Goal: Book appointment/travel/reservation

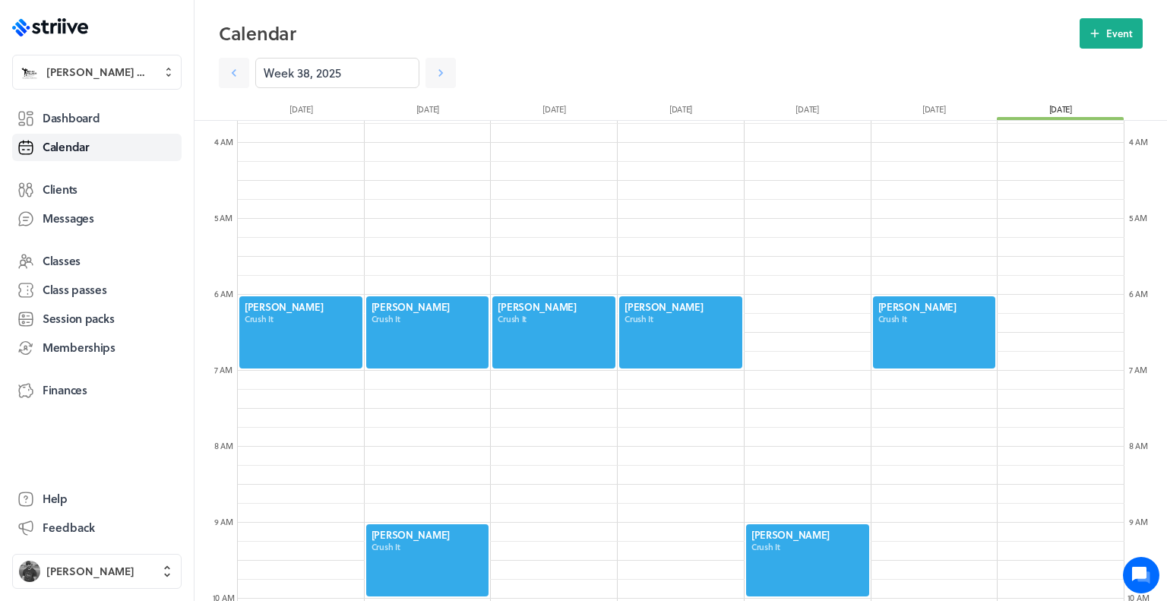
scroll to position [286, 0]
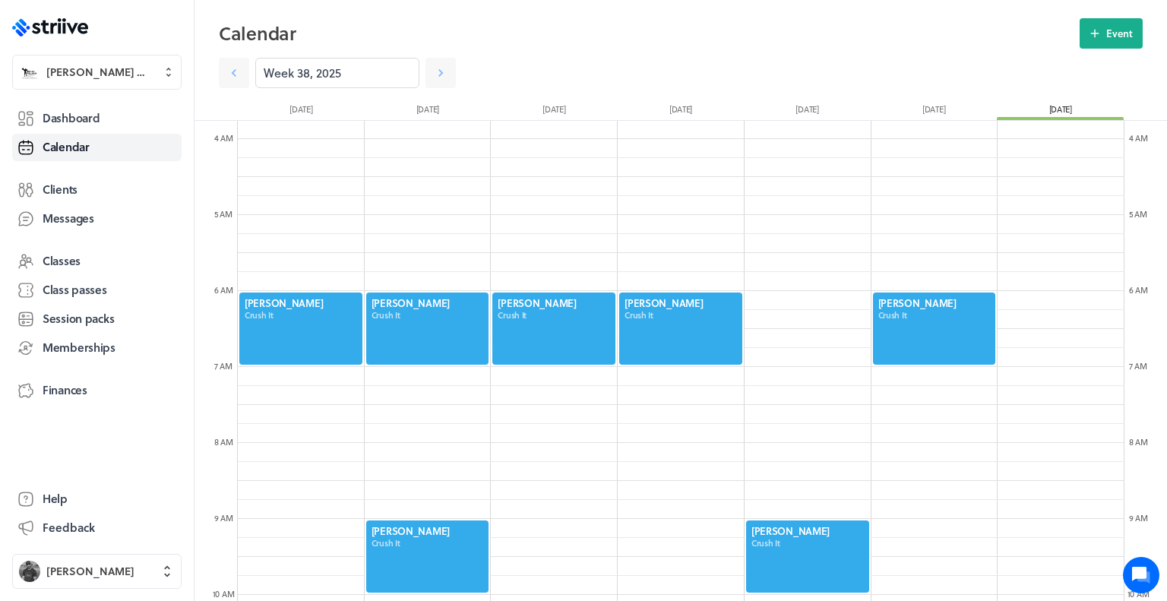
click at [909, 311] on div at bounding box center [934, 328] width 126 height 75
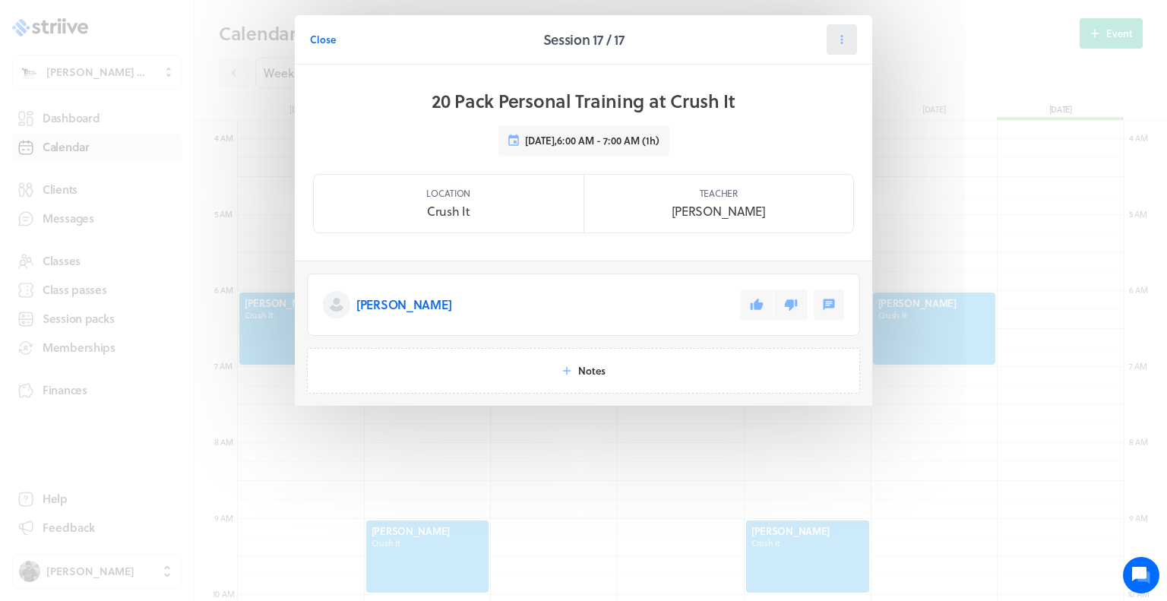
click at [851, 33] on button at bounding box center [841, 39] width 30 height 30
click at [802, 136] on span "Cancel" at bounding box center [794, 132] width 31 height 14
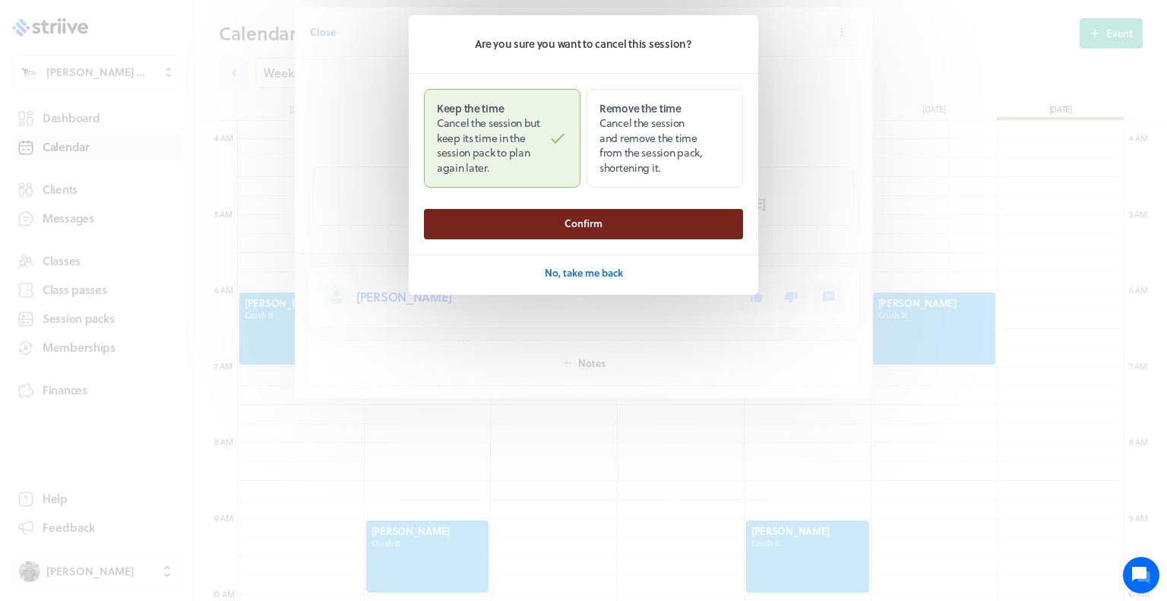
click at [684, 213] on button "Confirm" at bounding box center [583, 224] width 319 height 30
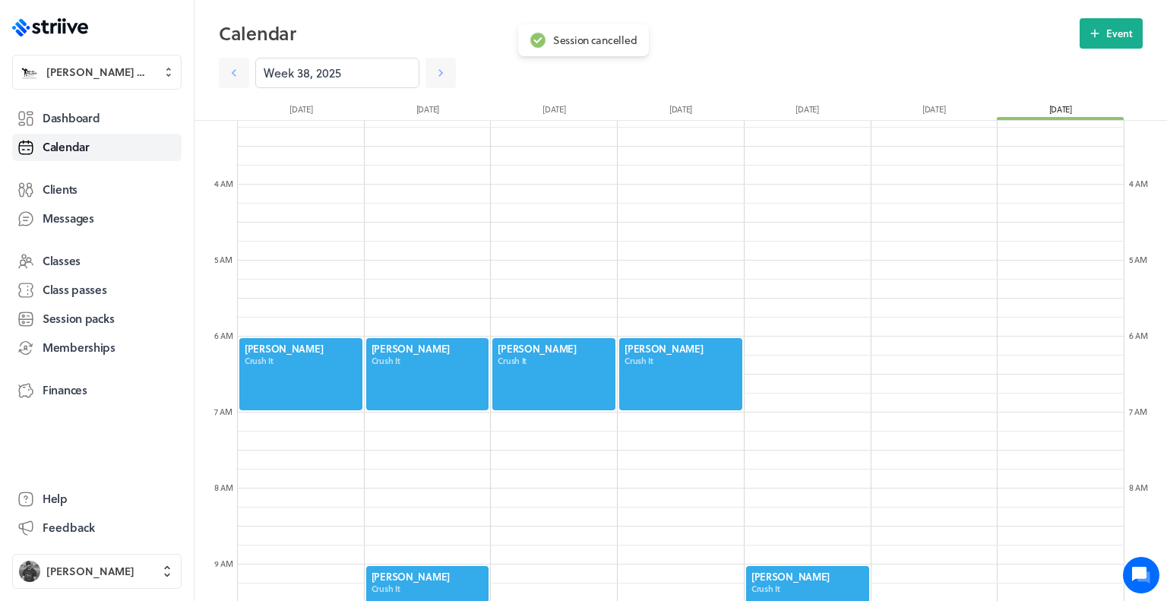
scroll to position [0, 0]
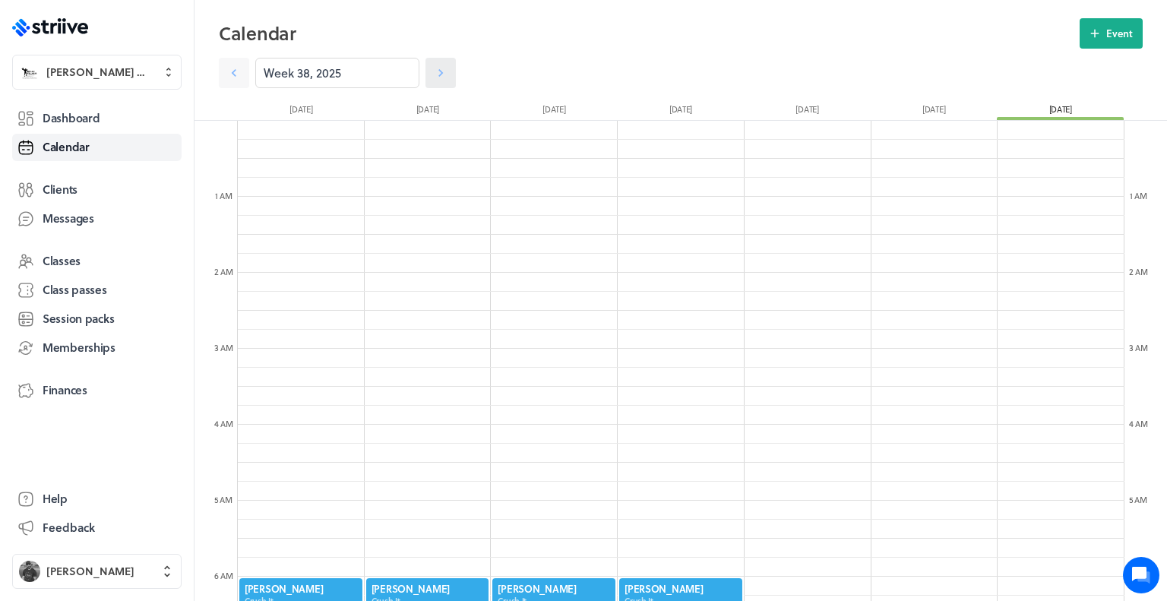
click at [441, 69] on icon at bounding box center [440, 72] width 15 height 15
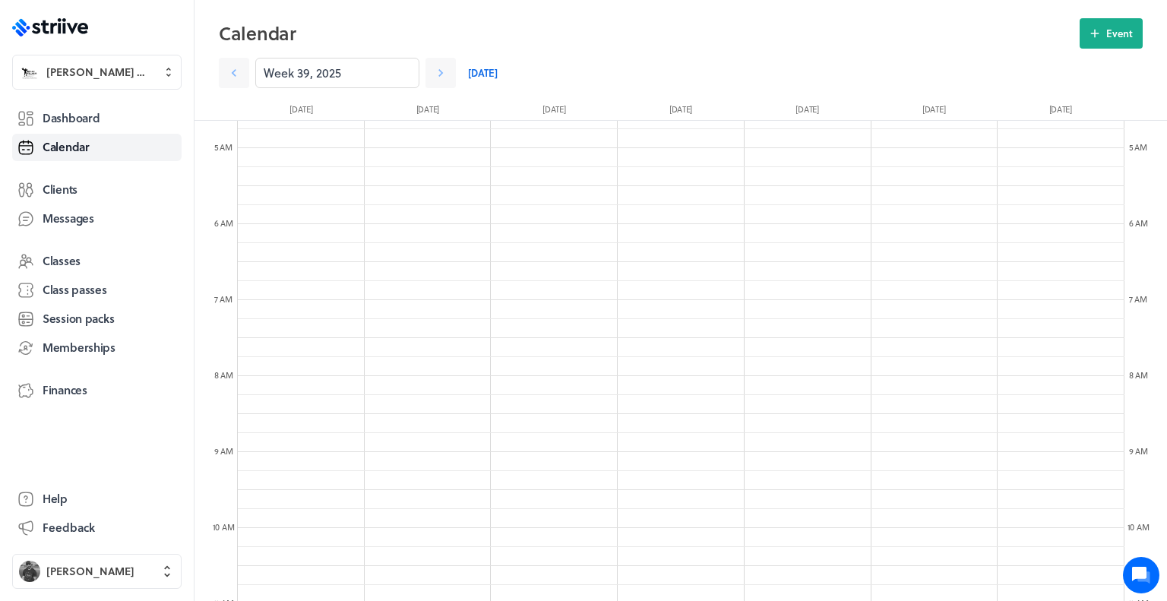
scroll to position [362, 0]
click at [1100, 39] on icon at bounding box center [1095, 34] width 14 height 14
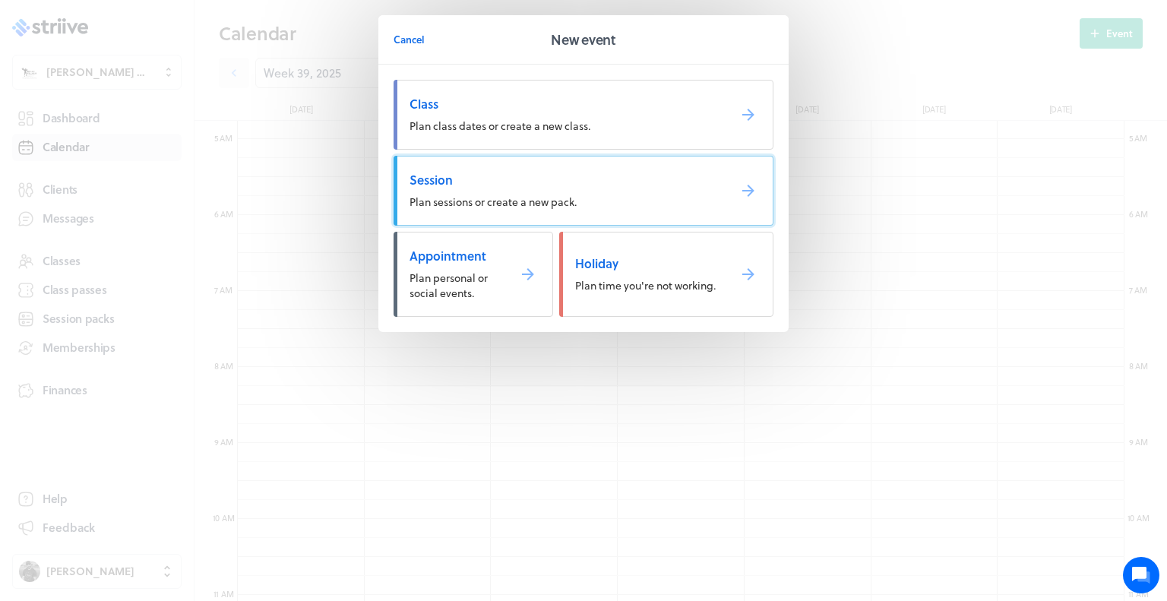
click at [700, 177] on span "Session" at bounding box center [562, 180] width 306 height 17
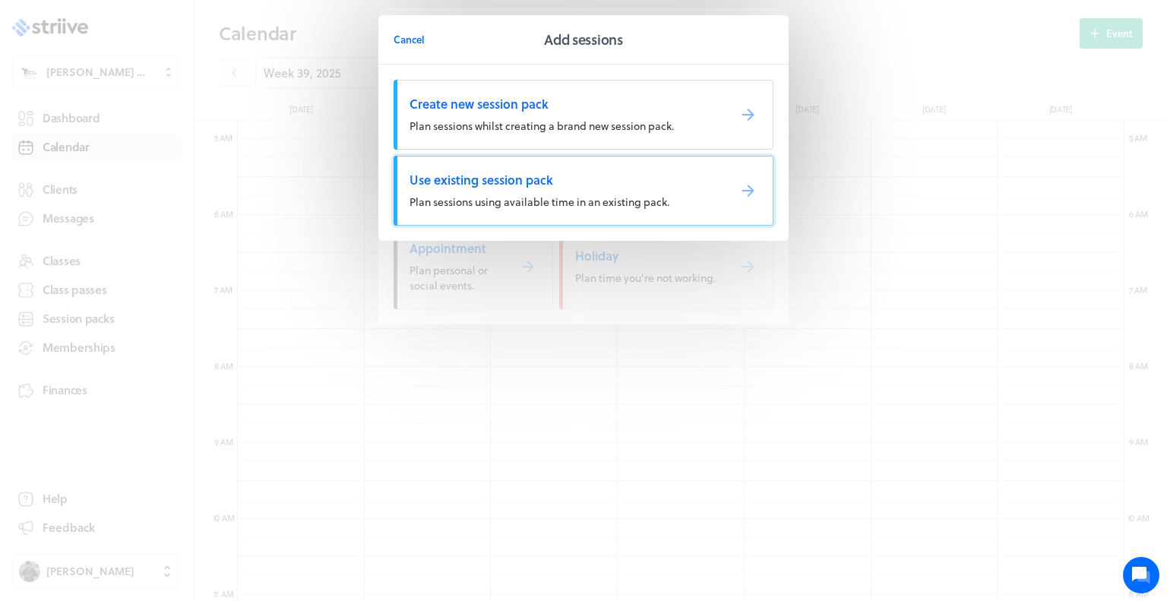
click at [693, 185] on span "Use existing session pack" at bounding box center [562, 180] width 306 height 17
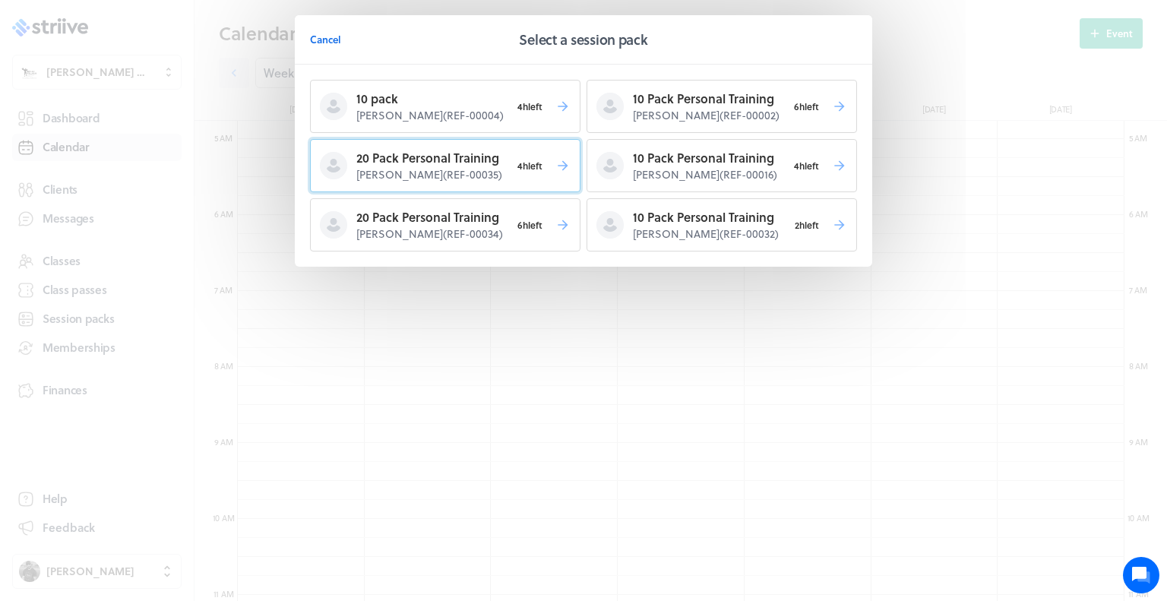
click at [453, 159] on p "20 Pack Personal Training" at bounding box center [433, 158] width 154 height 18
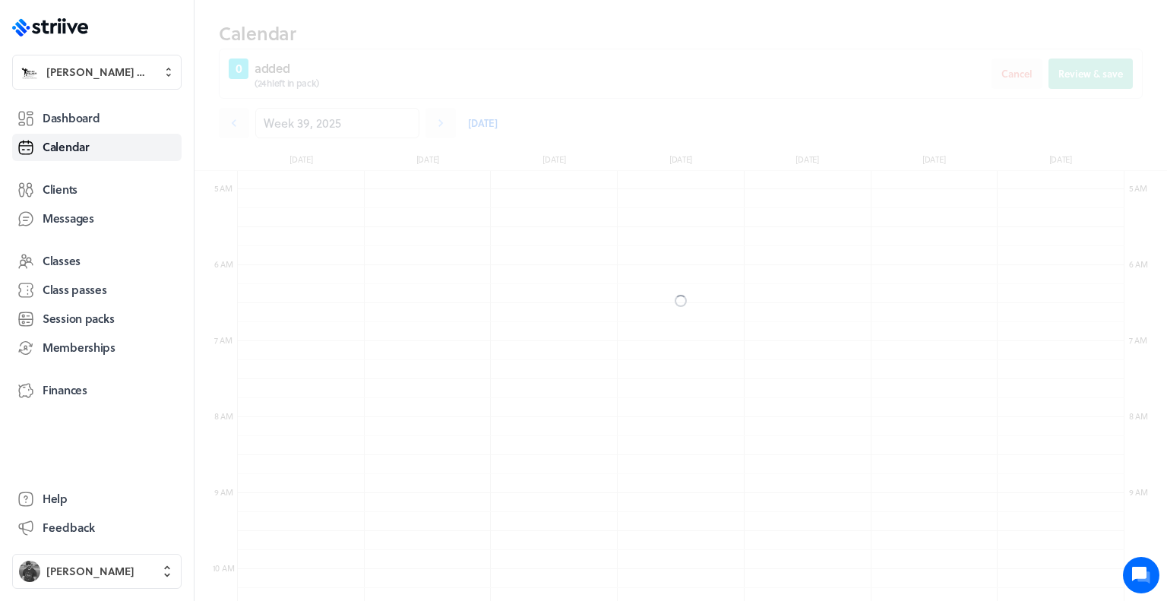
scroll to position [411, 0]
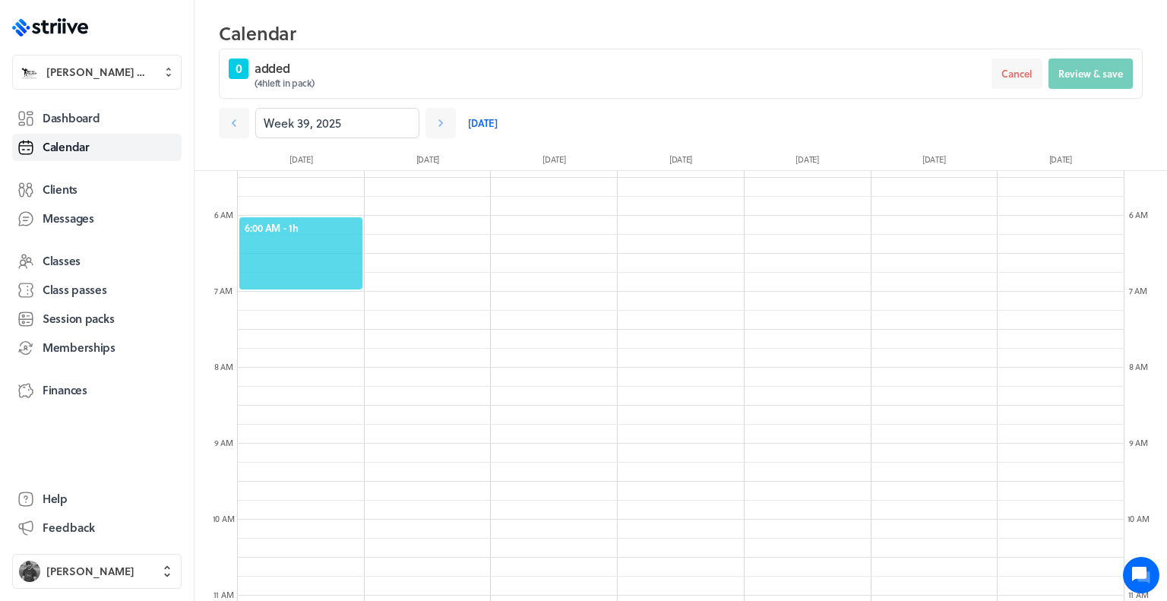
click at [283, 225] on span "6:00 AM - 1h" at bounding box center [301, 228] width 112 height 14
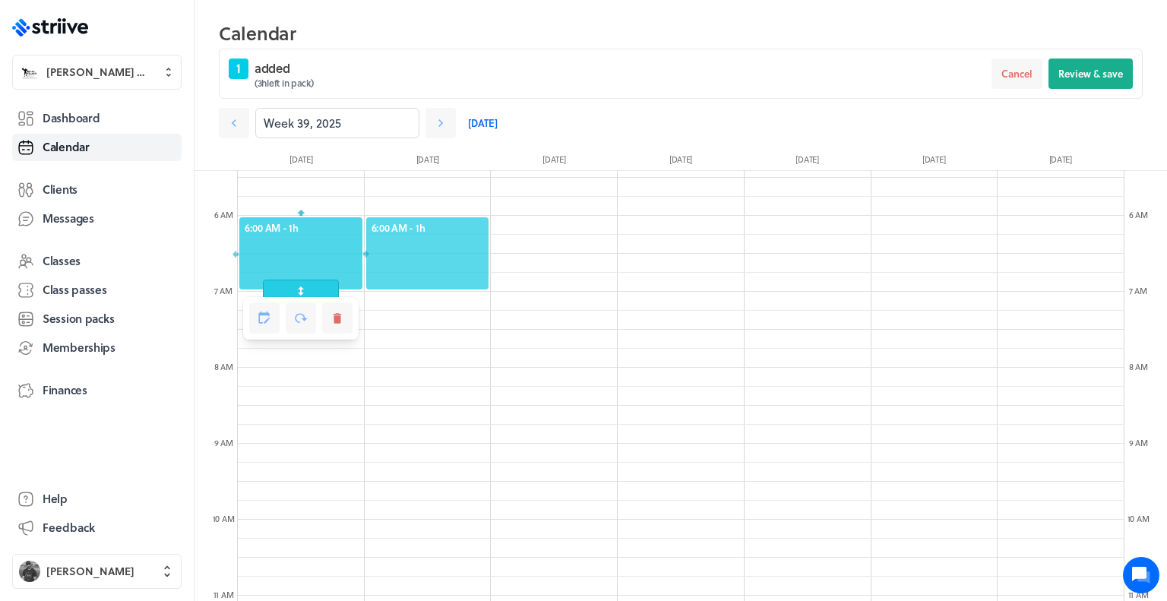
click at [382, 221] on span "6:00 AM - 1h" at bounding box center [427, 228] width 112 height 14
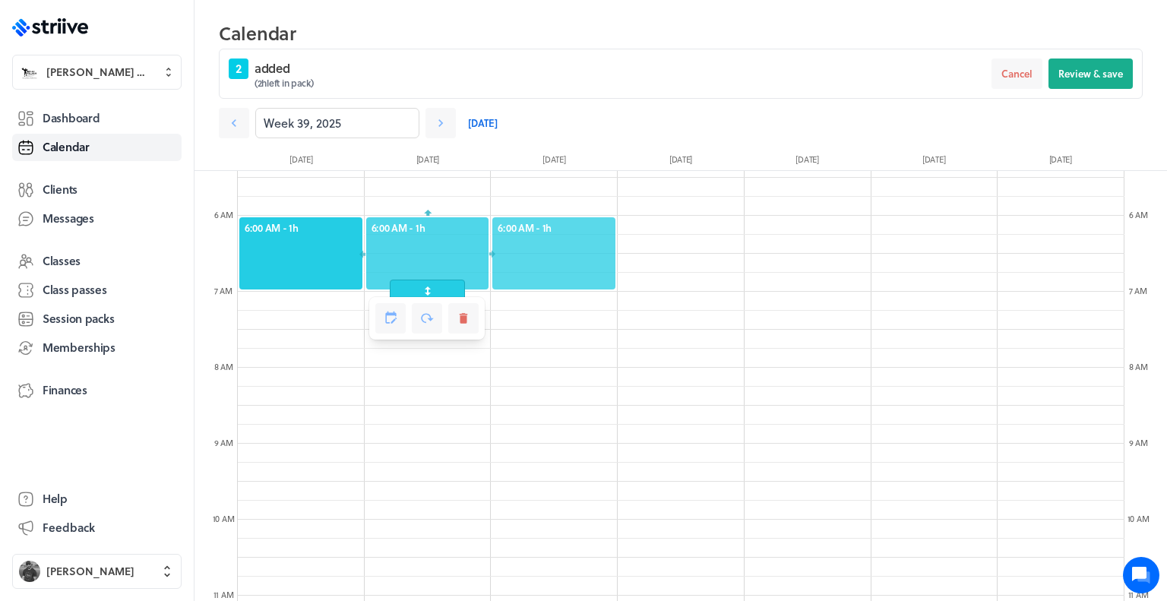
click at [523, 221] on span "6:00 AM - 1h" at bounding box center [554, 228] width 112 height 14
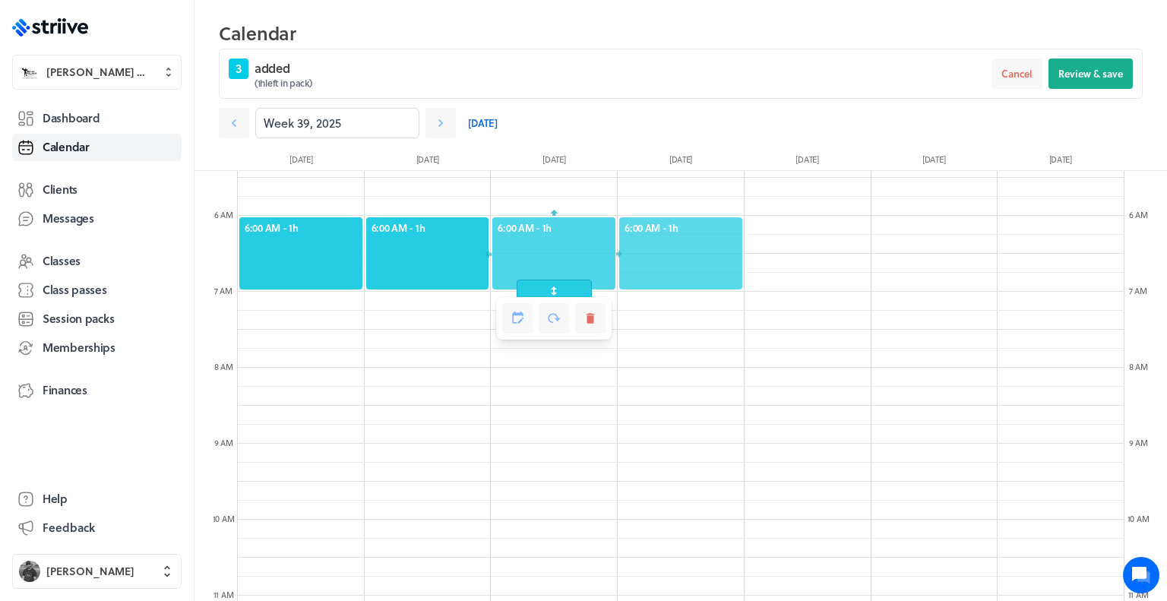
click at [641, 221] on span "6:00 AM - 1h" at bounding box center [680, 228] width 112 height 14
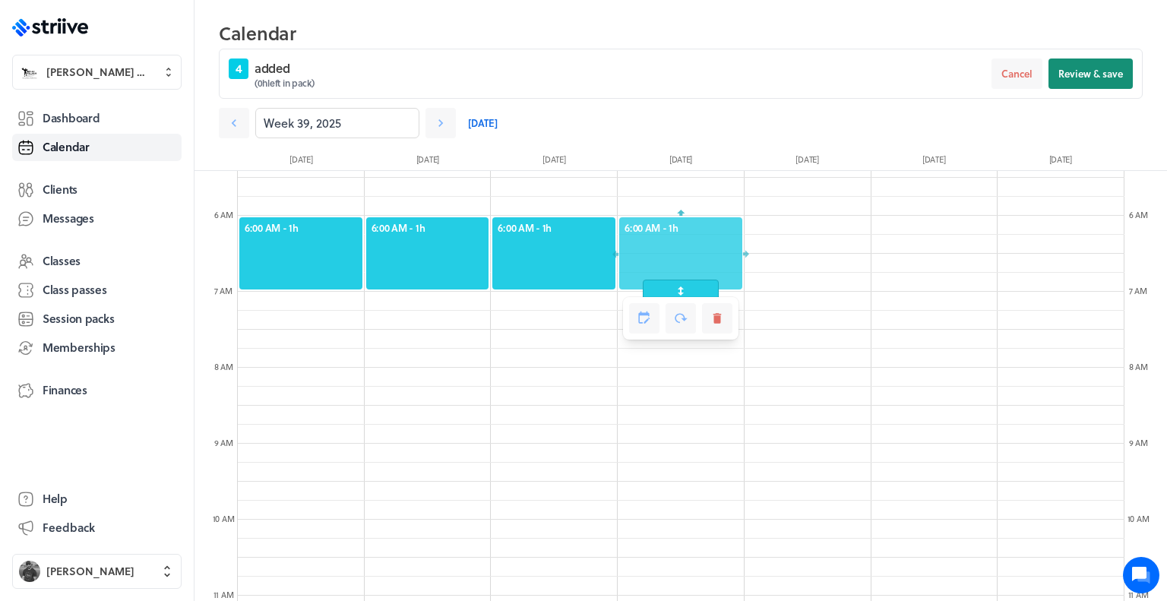
click at [1094, 67] on span "Review & save" at bounding box center [1090, 74] width 65 height 14
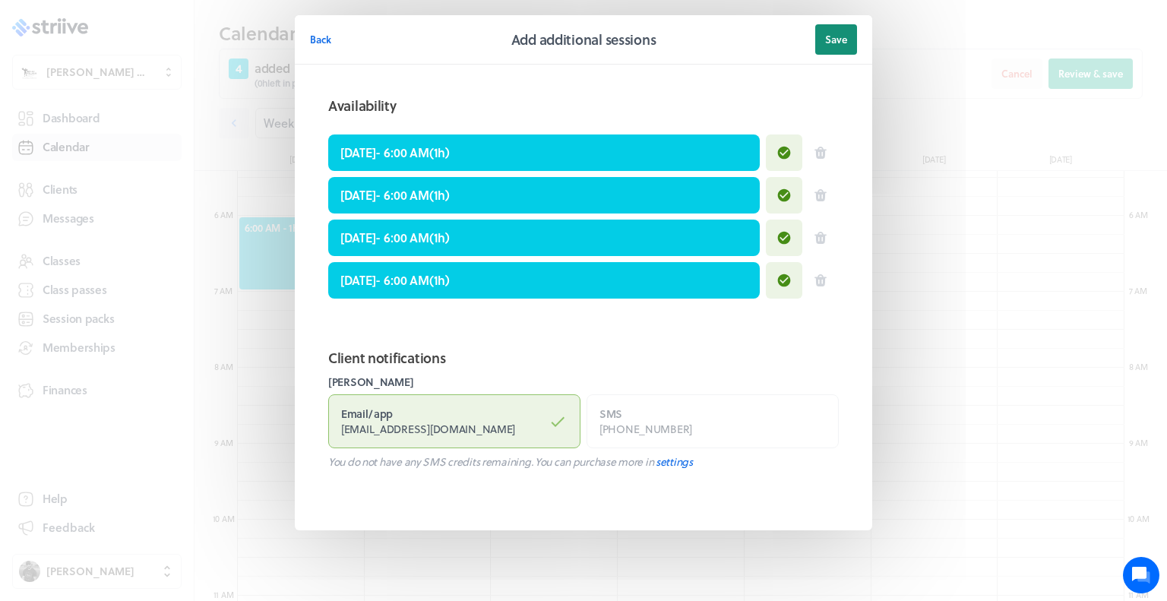
click at [826, 51] on button "Save" at bounding box center [836, 39] width 42 height 30
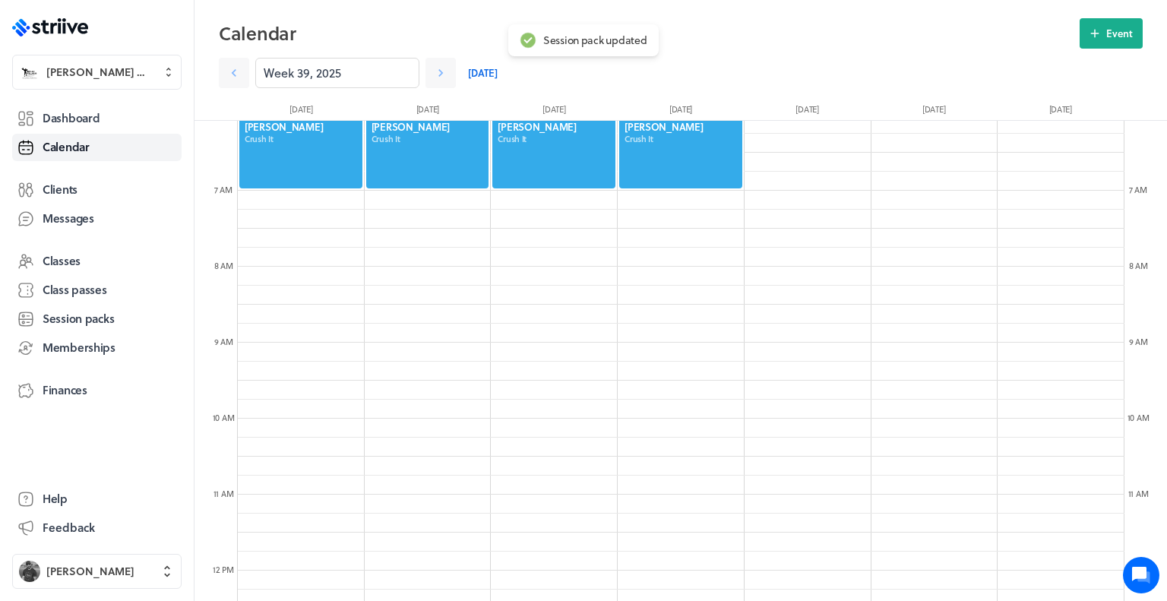
scroll to position [463, 0]
click at [1114, 42] on button "Event" at bounding box center [1110, 33] width 63 height 30
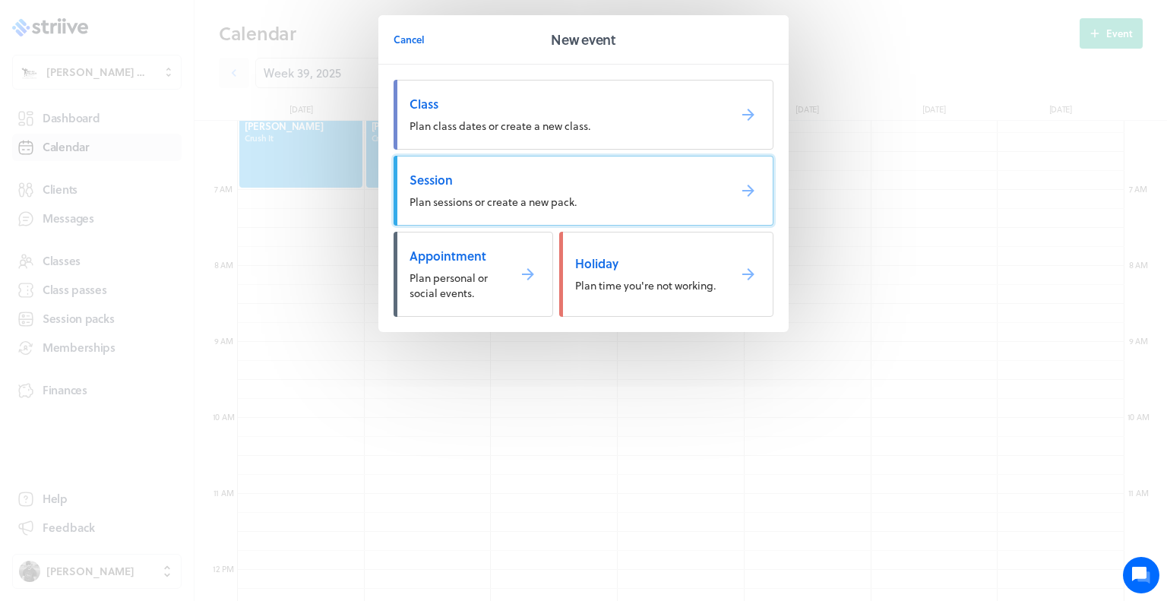
click at [625, 187] on span "Session" at bounding box center [562, 180] width 306 height 17
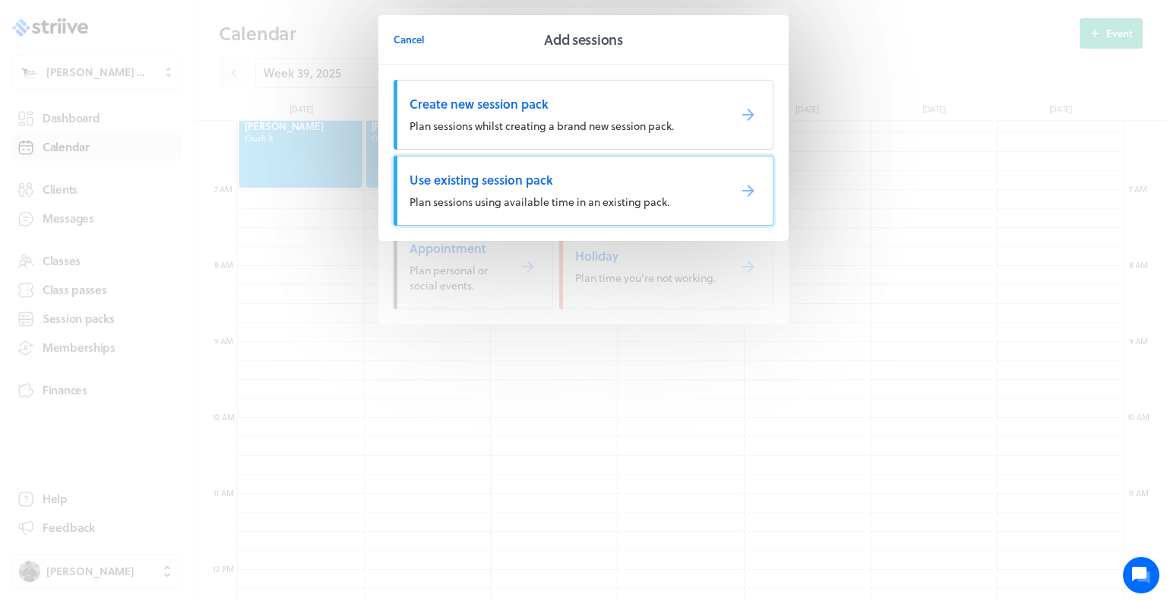
click at [624, 188] on span "Use existing session pack" at bounding box center [562, 180] width 306 height 17
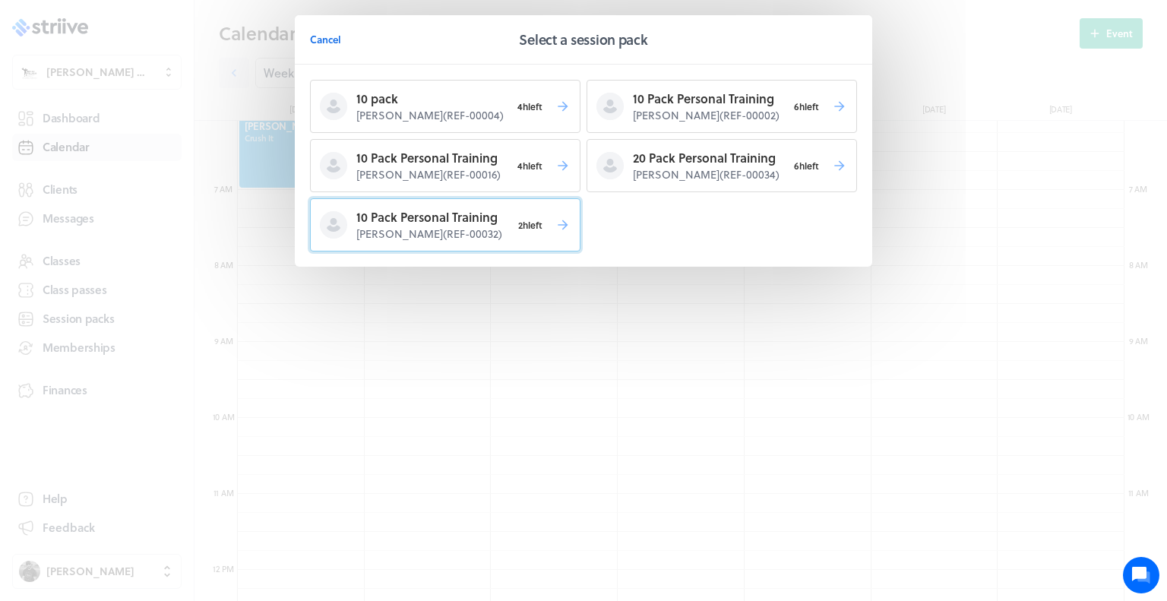
click at [550, 212] on button "10 Pack Personal Training [PERSON_NAME] ( REF-00032 ) 2h left" at bounding box center [445, 224] width 270 height 53
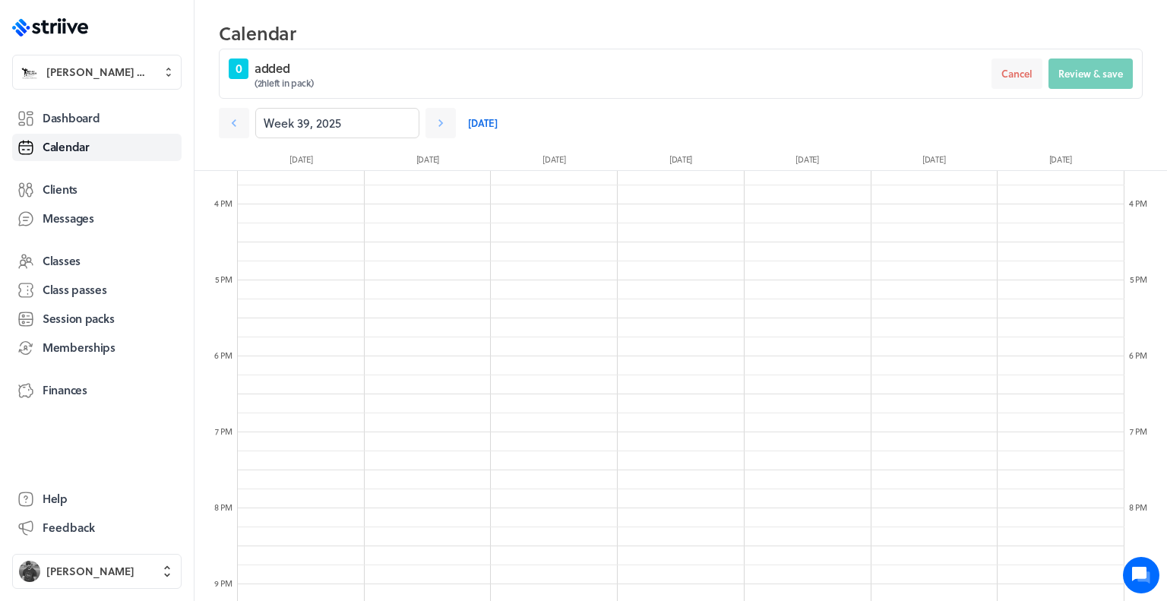
scroll to position [1178, 0]
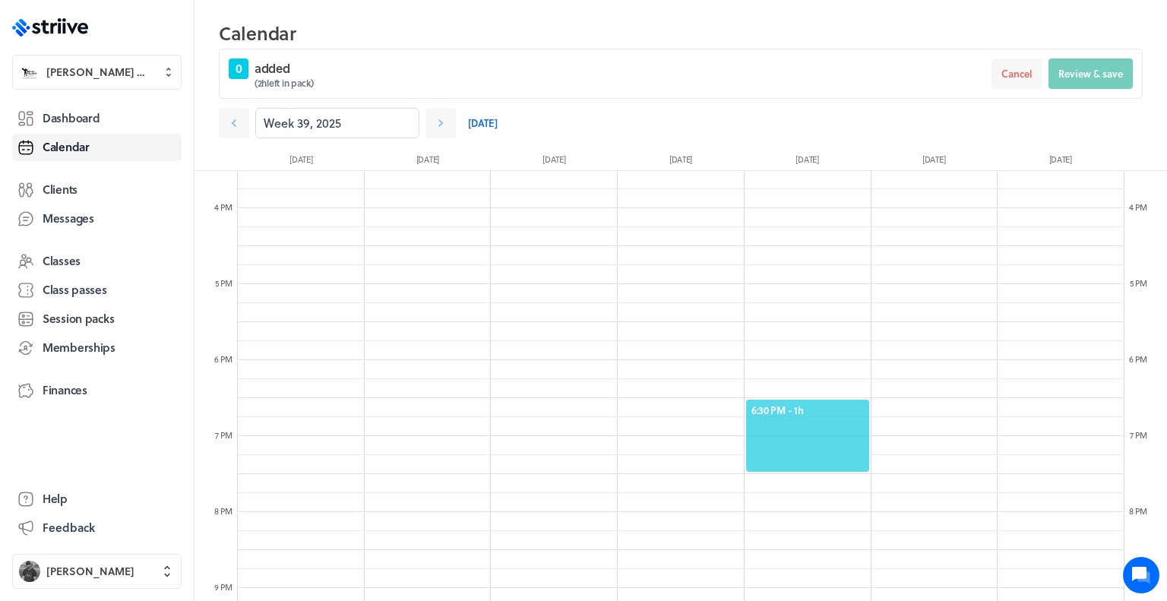
click at [791, 408] on span "6:30 PM - 1h" at bounding box center [807, 410] width 112 height 14
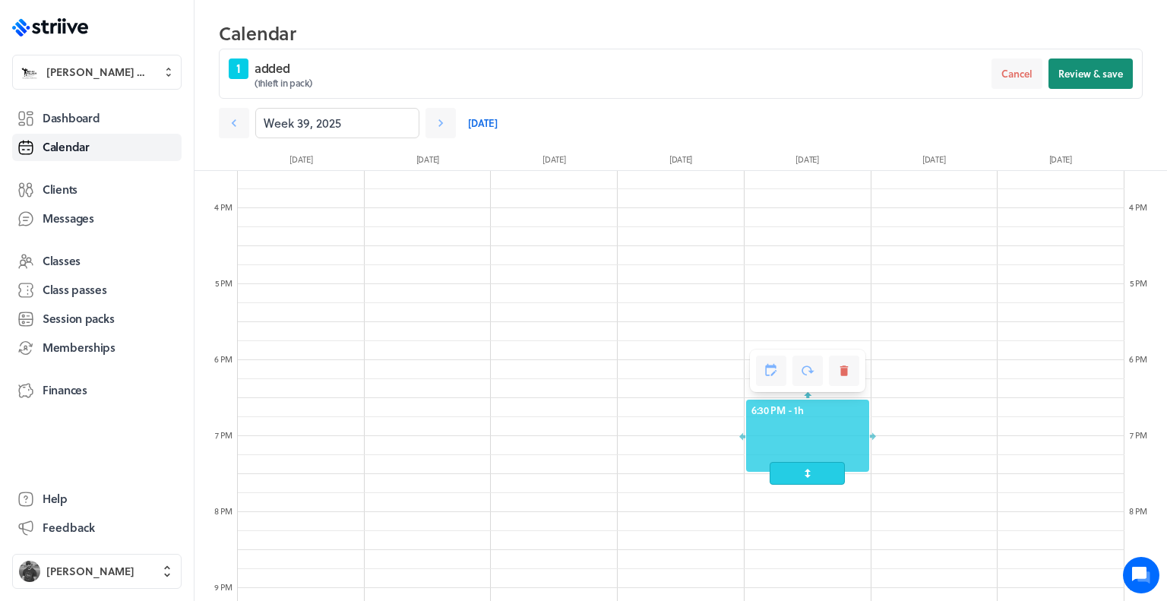
click at [1069, 70] on span "Review & save" at bounding box center [1090, 74] width 65 height 14
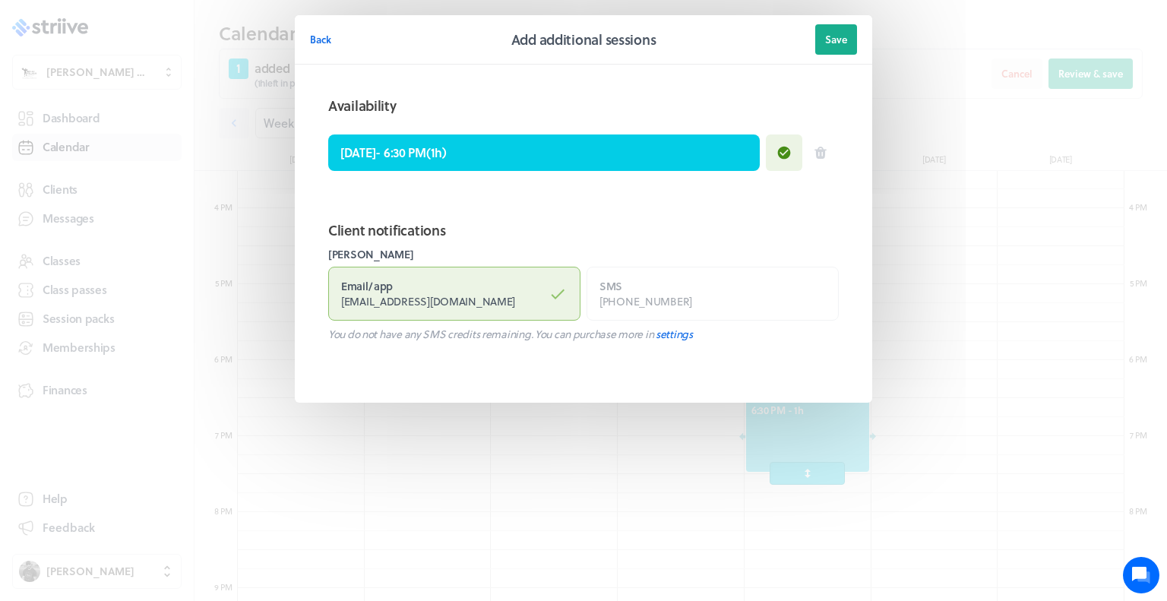
click at [860, 30] on header "Back Add additional sessions Save" at bounding box center [583, 39] width 577 height 49
click at [845, 39] on span "Save" at bounding box center [836, 40] width 22 height 14
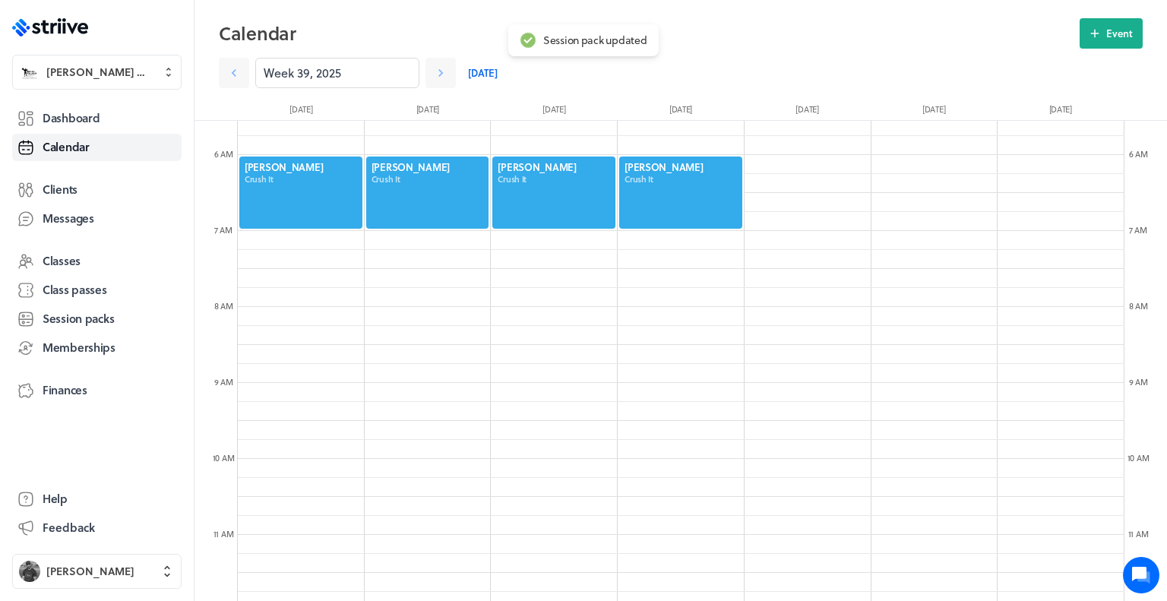
scroll to position [422, 0]
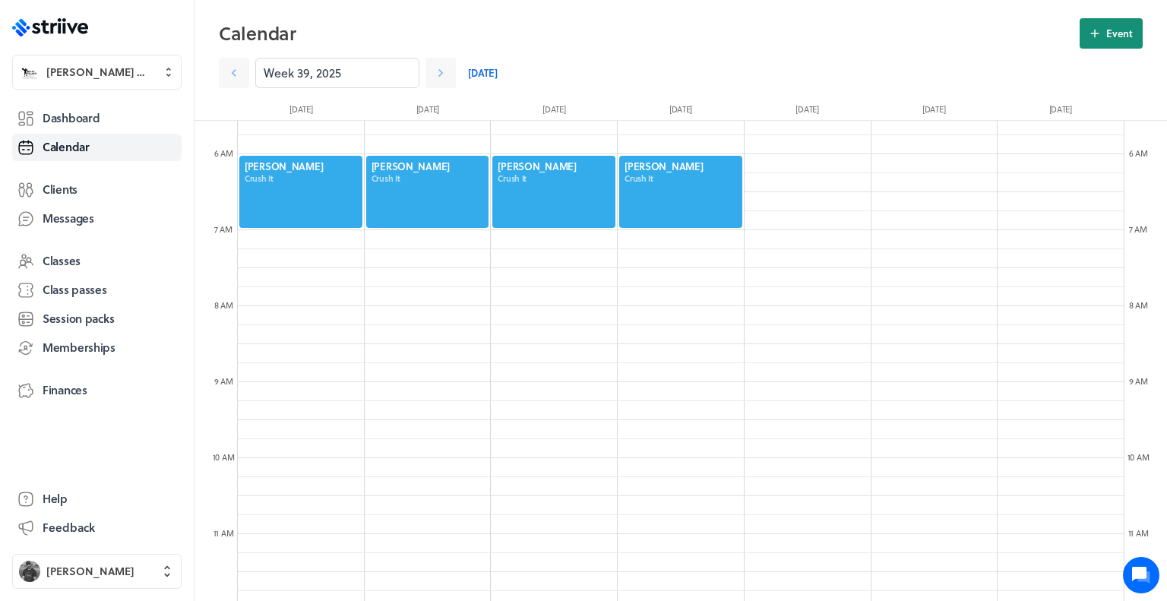
click at [1098, 32] on icon at bounding box center [1095, 34] width 14 height 14
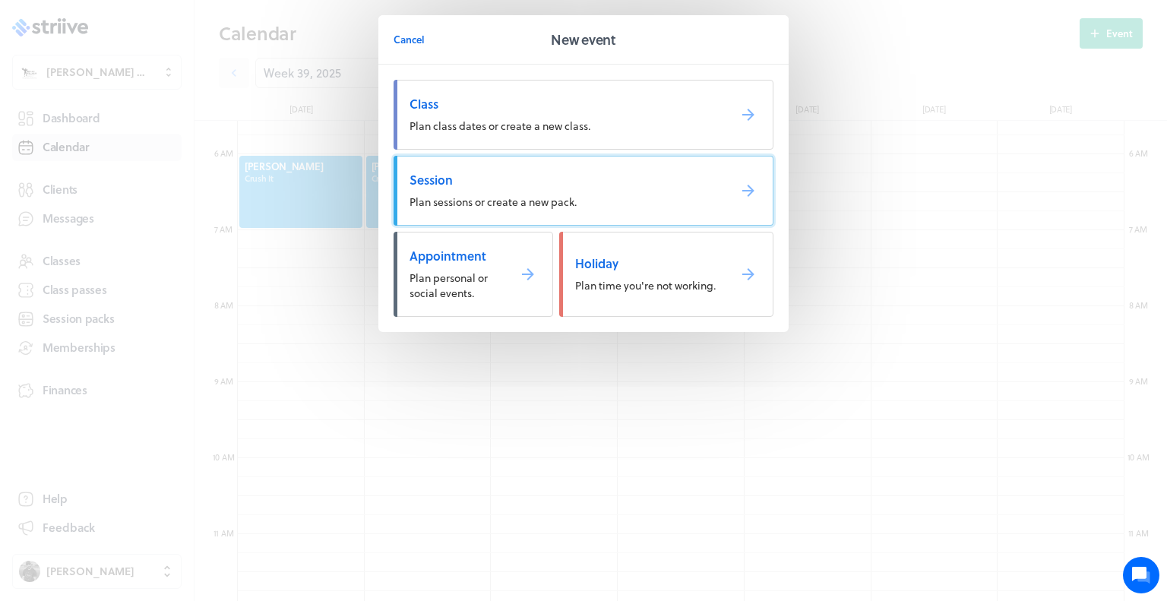
click at [715, 189] on link "Session Plan sessions or create a new pack." at bounding box center [583, 191] width 380 height 70
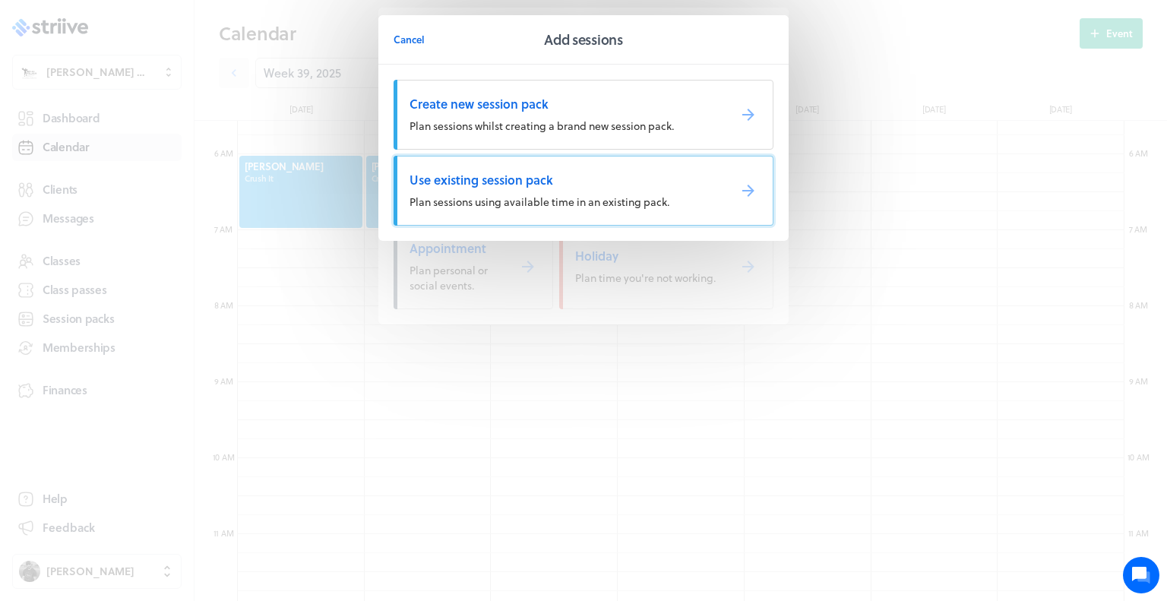
click at [713, 190] on link "Use existing session pack Plan sessions using available time in an existing pac…" at bounding box center [583, 191] width 380 height 70
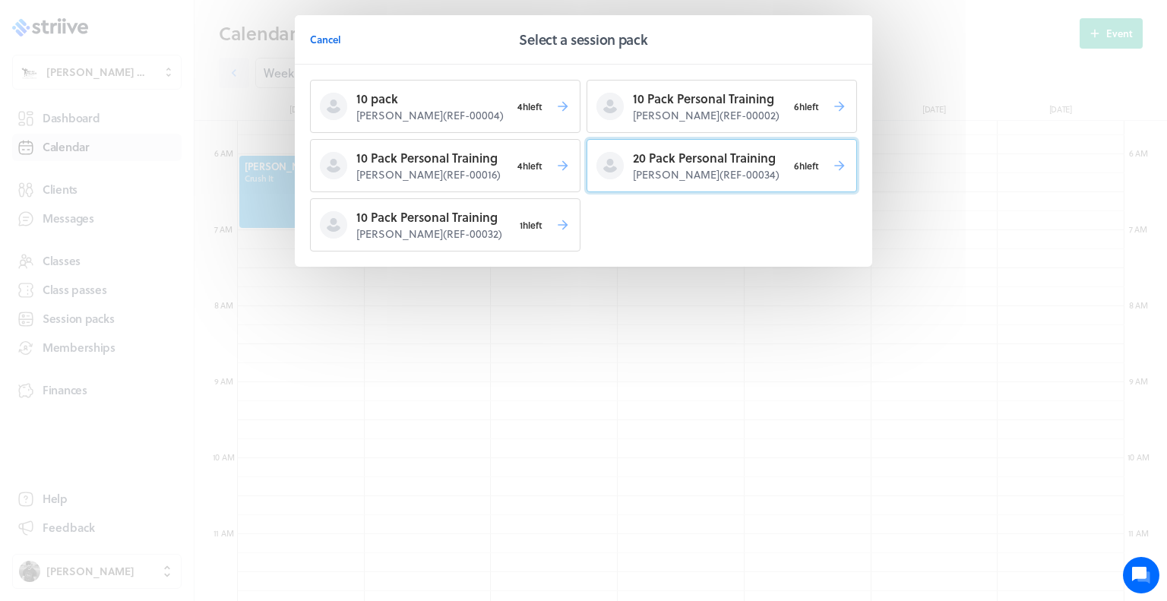
click at [709, 170] on p "[PERSON_NAME] ( REF-00034 )" at bounding box center [710, 174] width 154 height 15
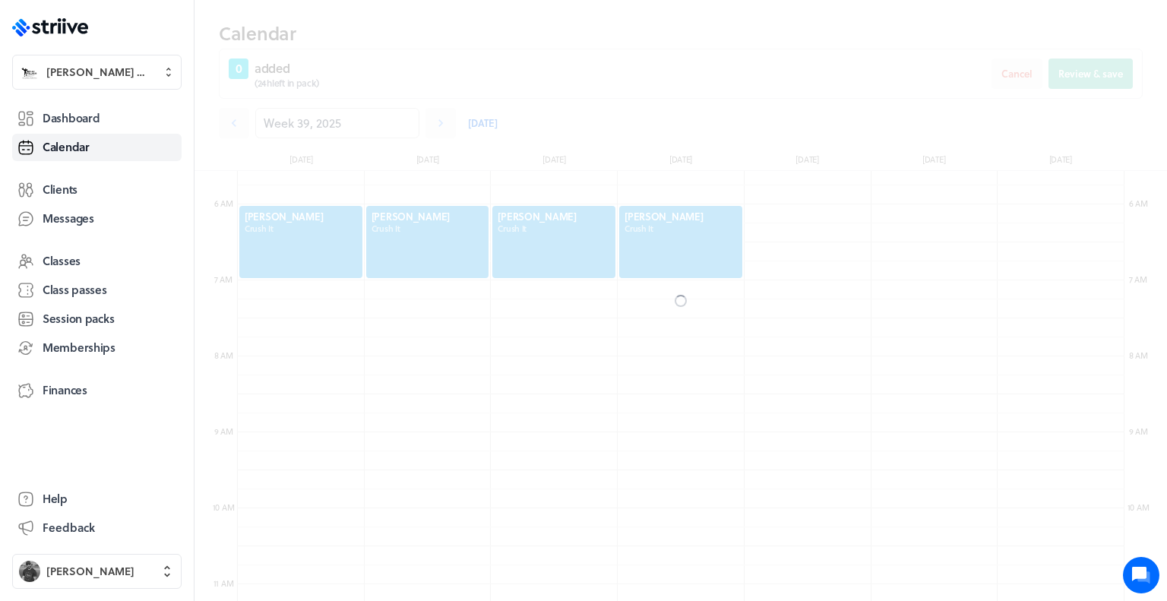
scroll to position [472, 0]
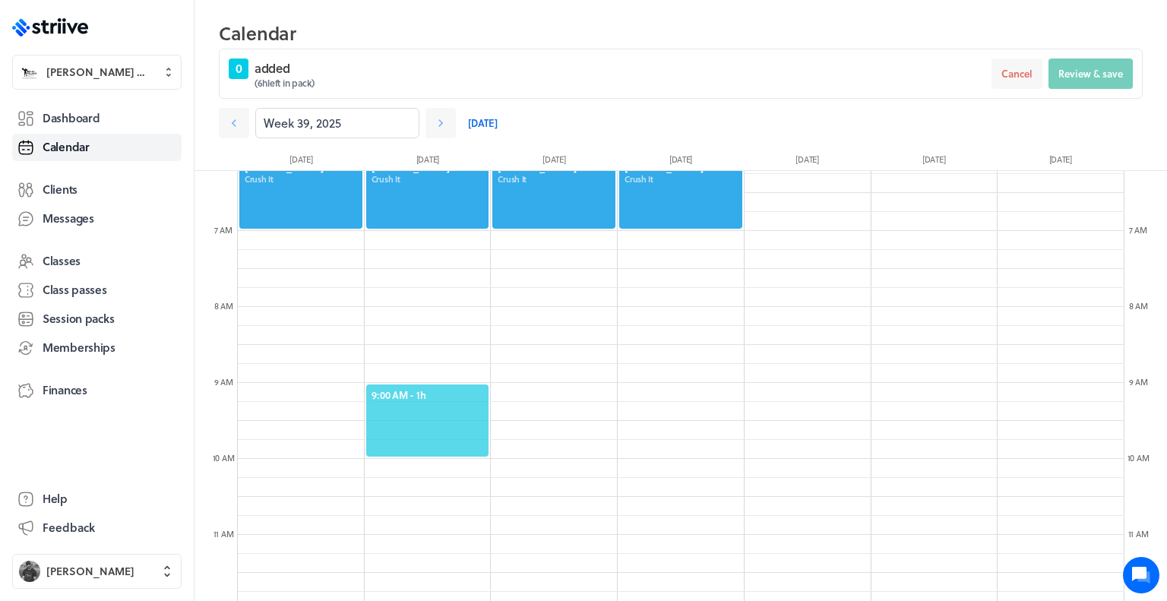
click at [409, 390] on span "9:00 AM - 1h" at bounding box center [427, 395] width 112 height 14
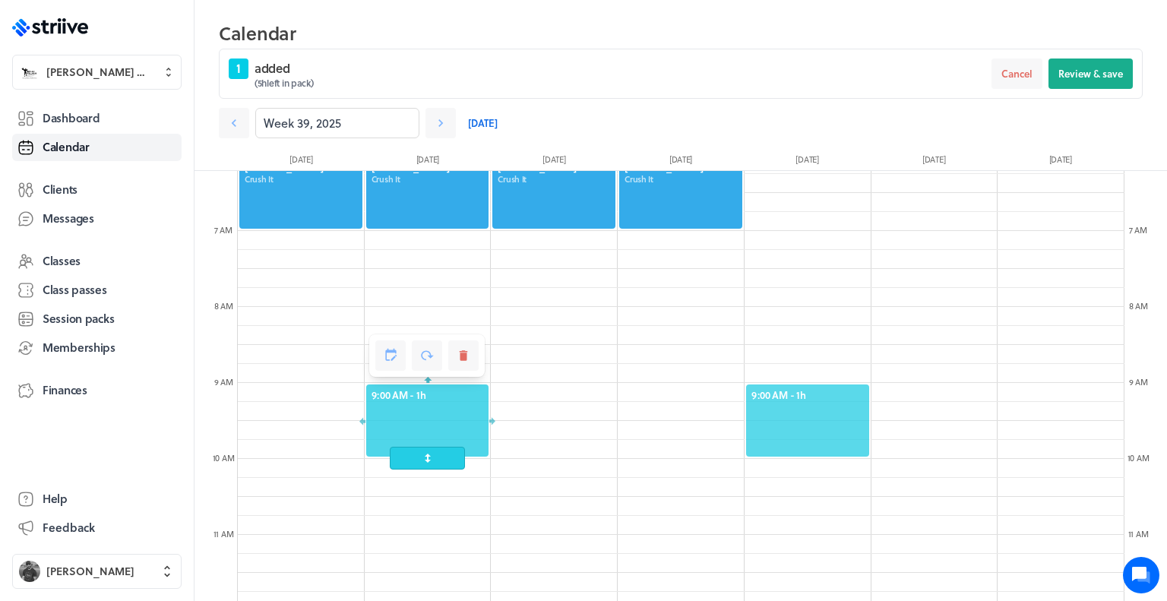
click at [793, 392] on span "9:00 AM - 1h" at bounding box center [807, 395] width 112 height 14
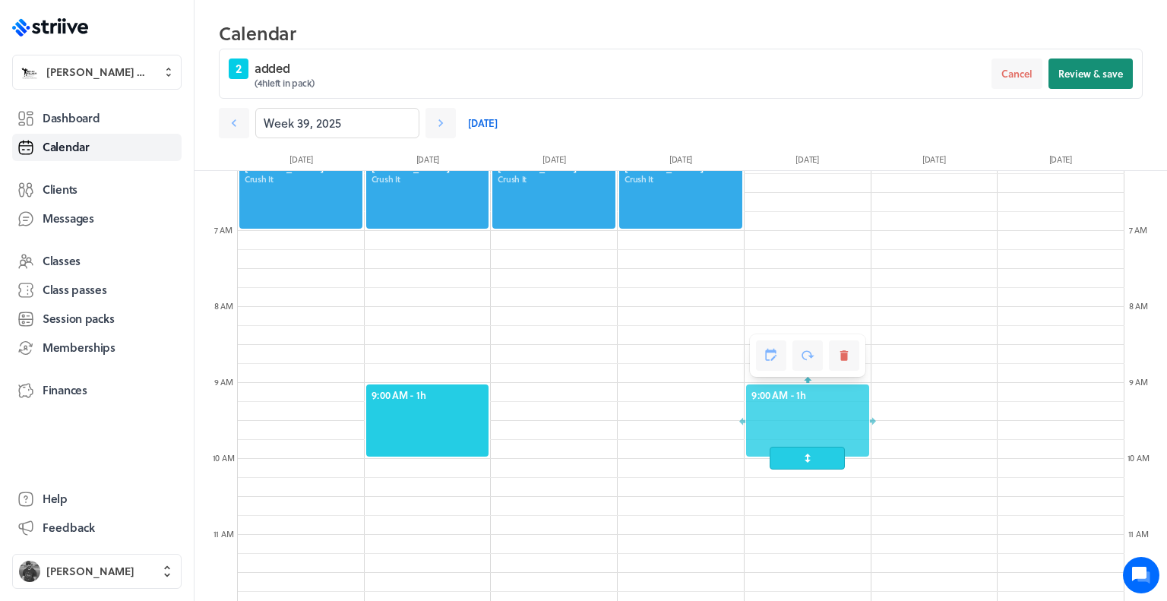
click at [1082, 69] on span "Review & save" at bounding box center [1090, 74] width 65 height 14
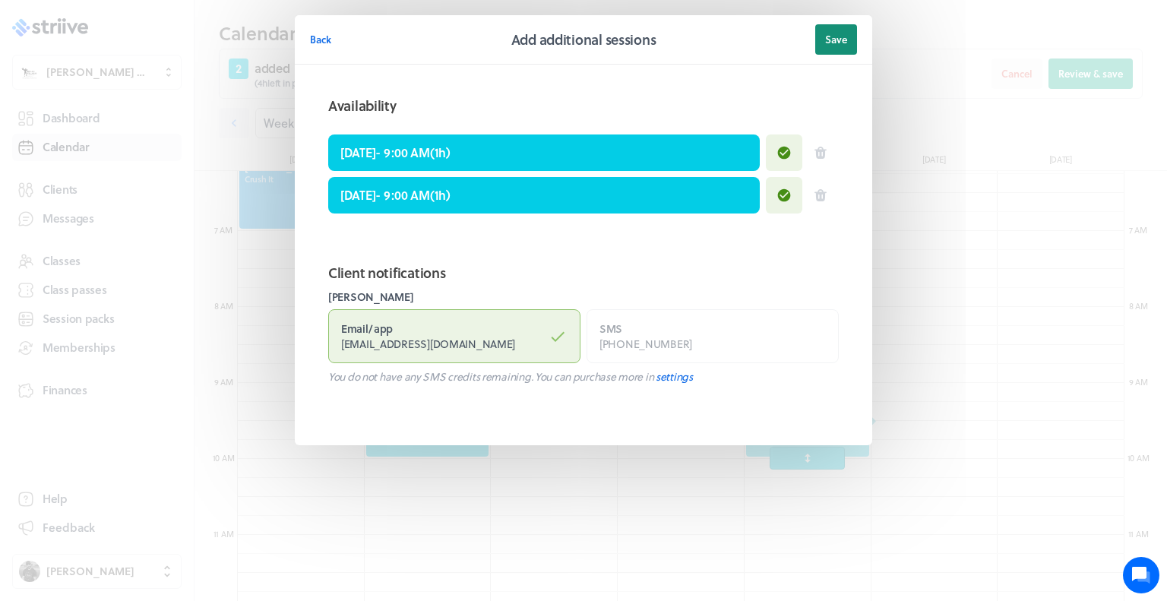
click at [838, 44] on span "Save" at bounding box center [836, 40] width 22 height 14
